Goal: Information Seeking & Learning: Learn about a topic

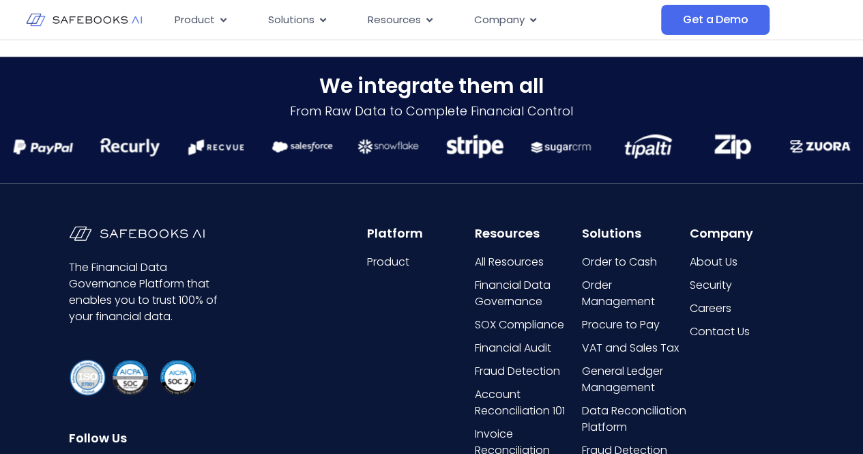
scroll to position [3243, 0]
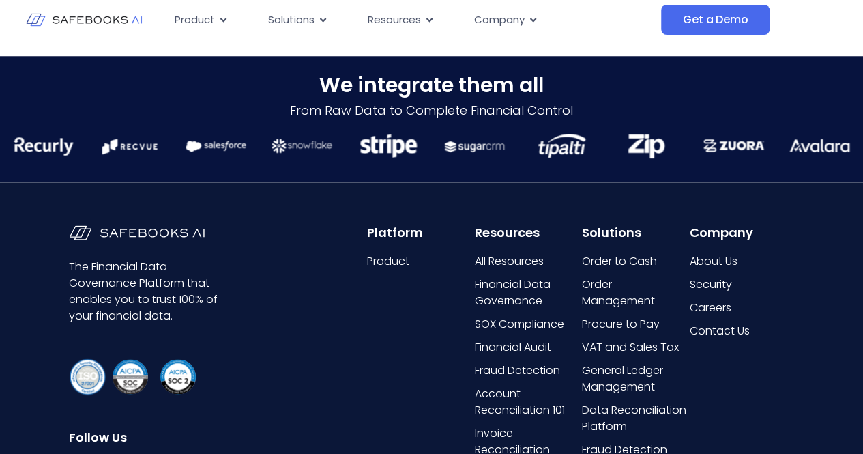
drag, startPoint x: 516, startPoint y: 290, endPoint x: 710, endPoint y: 370, distance: 209.8
click at [710, 370] on div "Company About Us Security Careers Contact Us Follow us" at bounding box center [741, 396] width 104 height 343
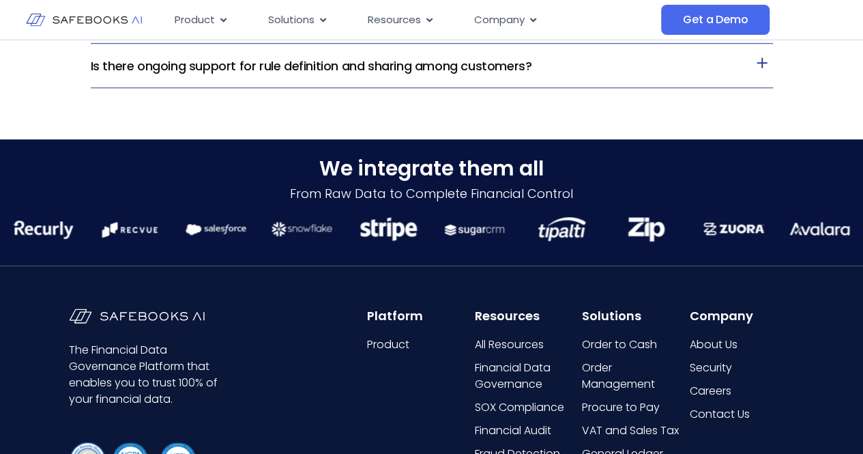
scroll to position [3155, 0]
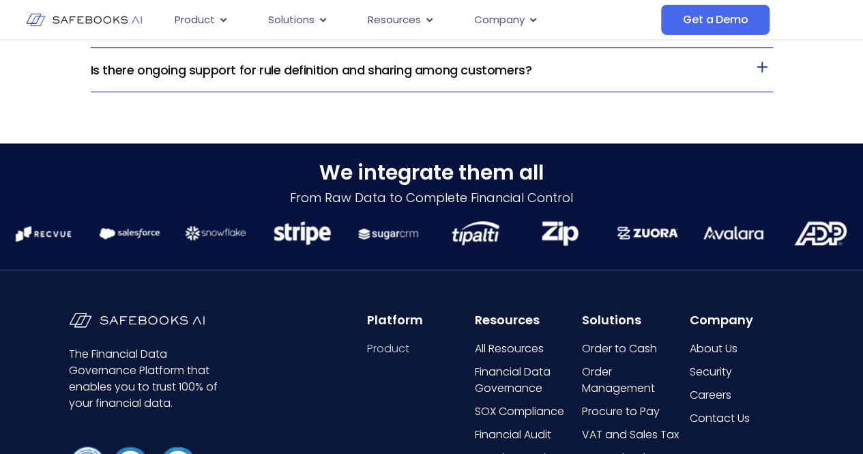
click at [396, 350] on span "Product" at bounding box center [388, 348] width 42 height 16
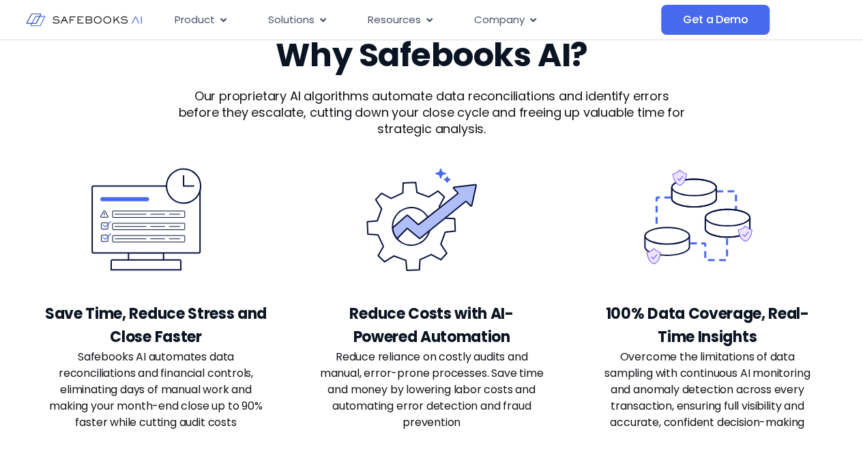
scroll to position [2862, 0]
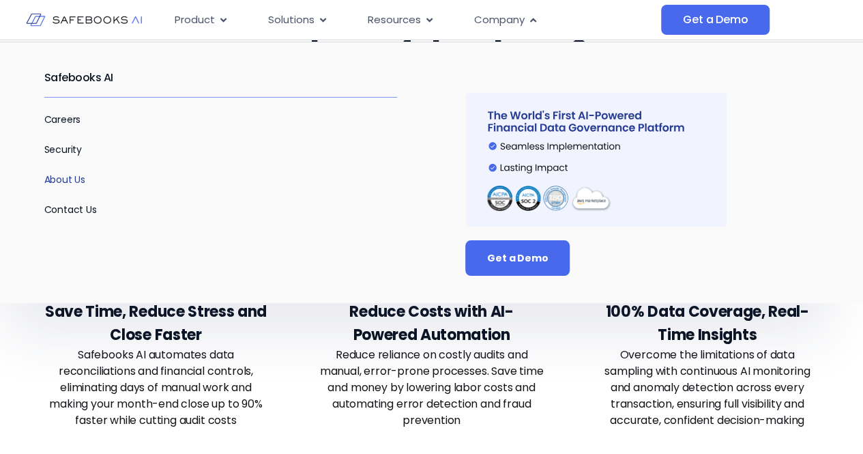
click at [74, 177] on link "About Us" at bounding box center [65, 180] width 42 height 14
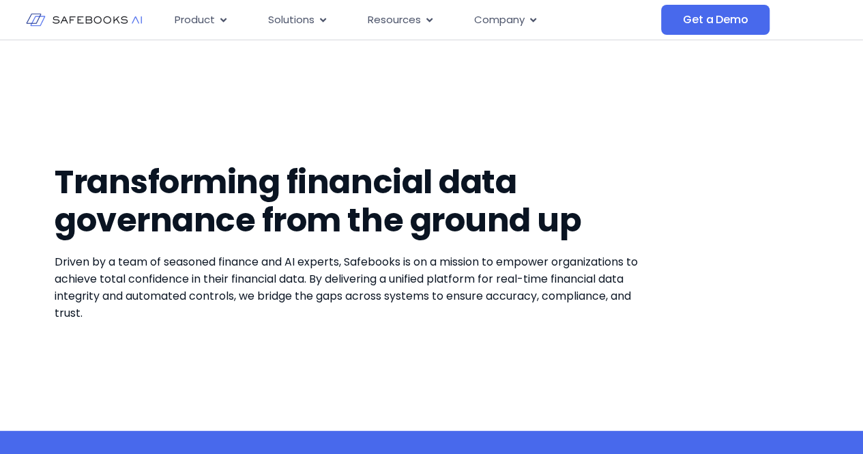
click at [74, 177] on h1 "Transforming financial data governance from the ground up" at bounding box center [356, 201] width 603 height 76
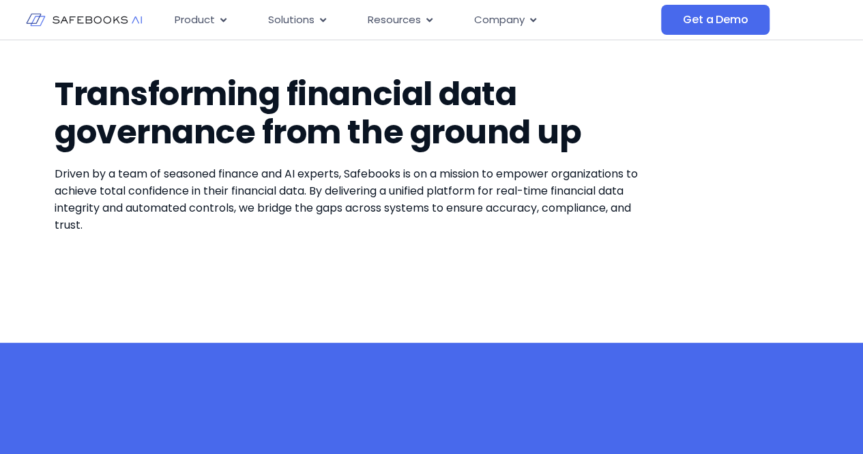
scroll to position [89, 0]
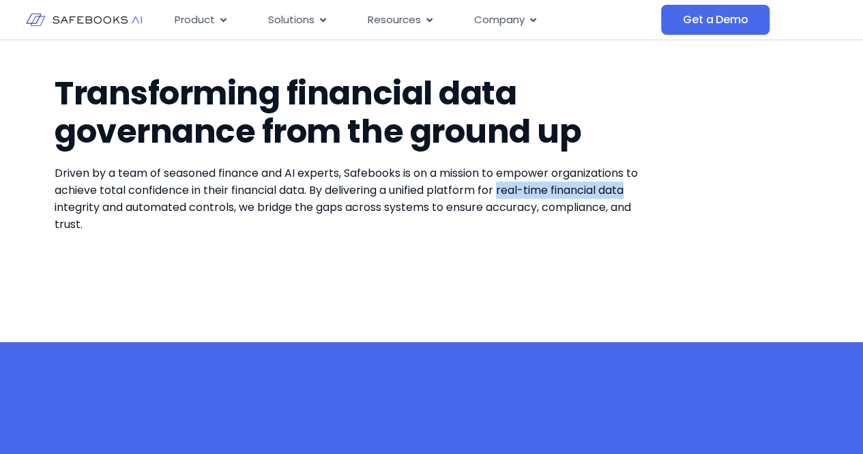
drag, startPoint x: 506, startPoint y: 190, endPoint x: 633, endPoint y: 196, distance: 127.7
click at [633, 196] on span "Driven by a team of seasoned finance and AI experts, Safebooks is on a mission …" at bounding box center [346, 198] width 583 height 67
copy span "real-time financial data"
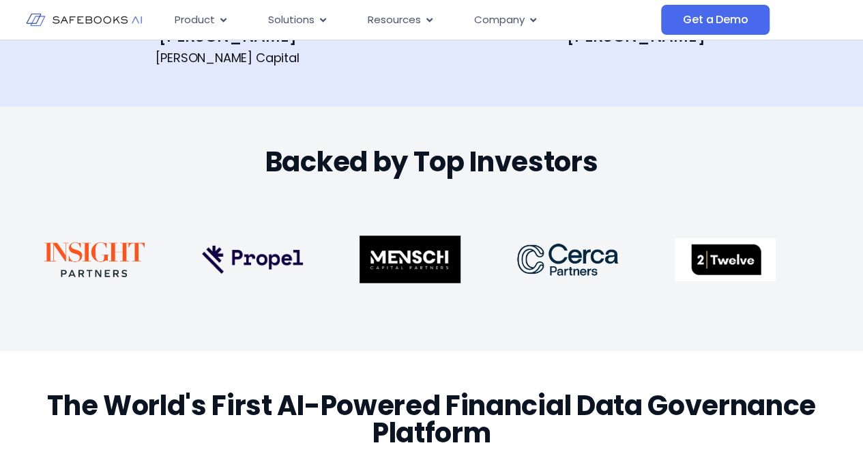
scroll to position [1968, 0]
